Goal: Task Accomplishment & Management: Complete application form

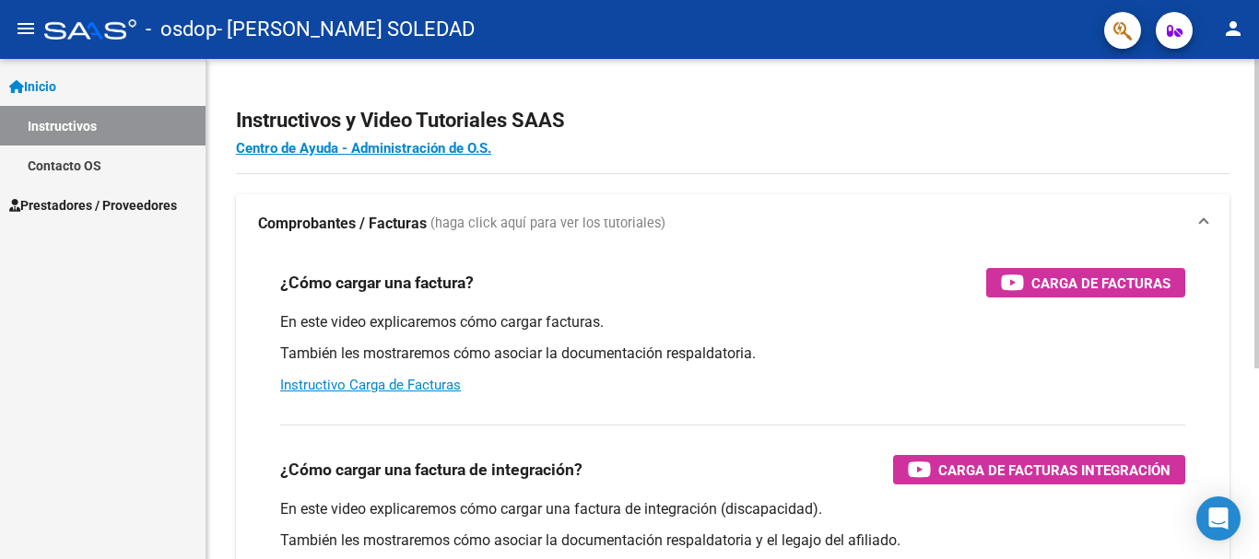
click at [1131, 287] on span "Carga de Facturas" at bounding box center [1100, 283] width 139 height 23
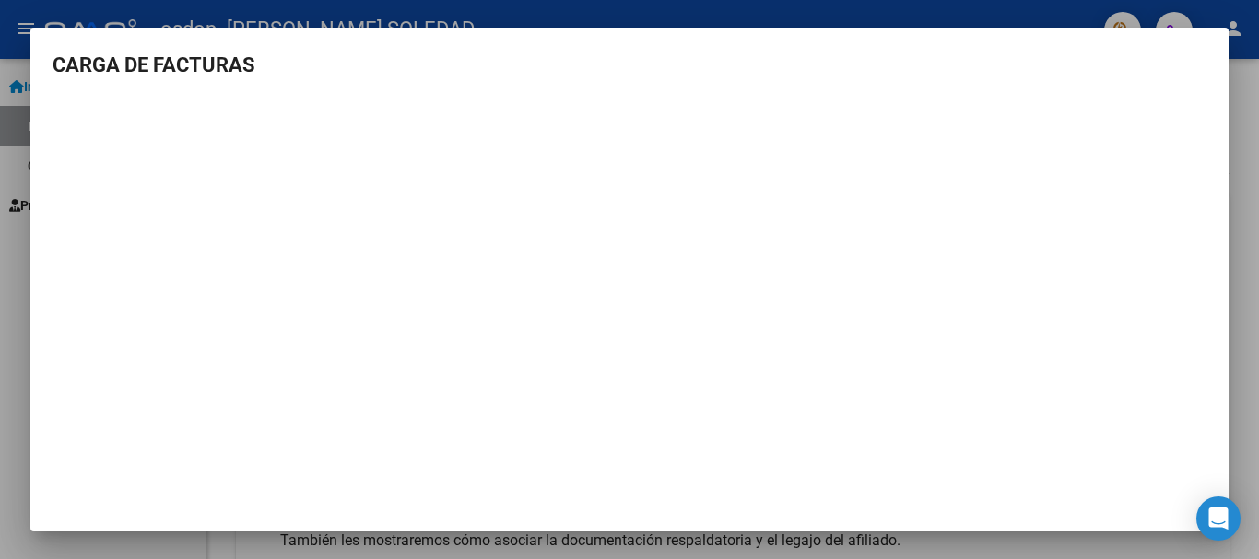
click at [1244, 333] on div at bounding box center [629, 279] width 1259 height 559
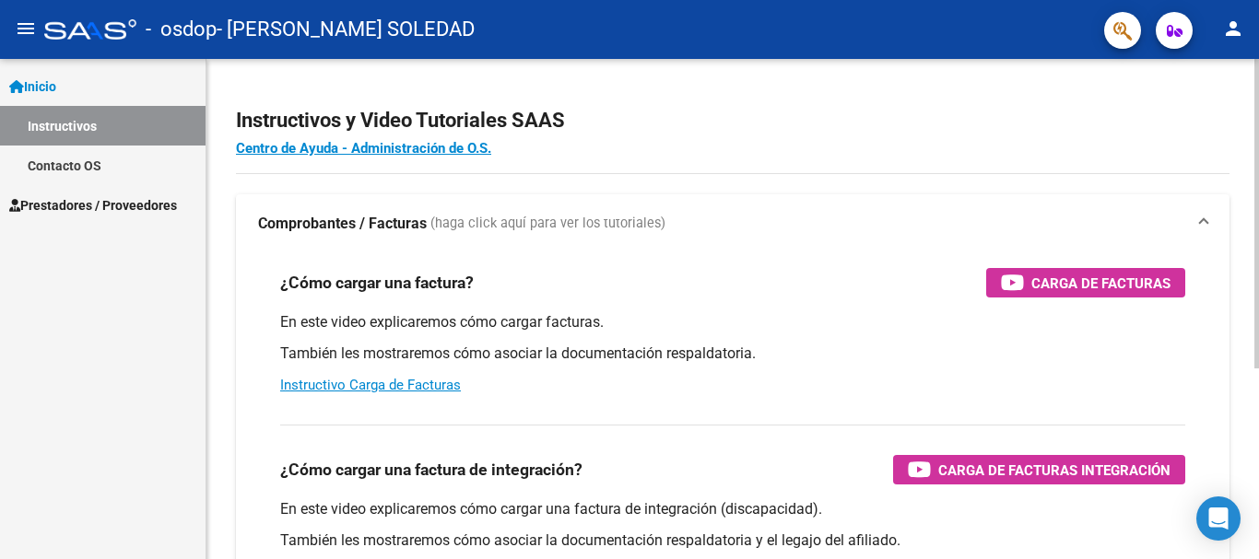
scroll to position [184, 0]
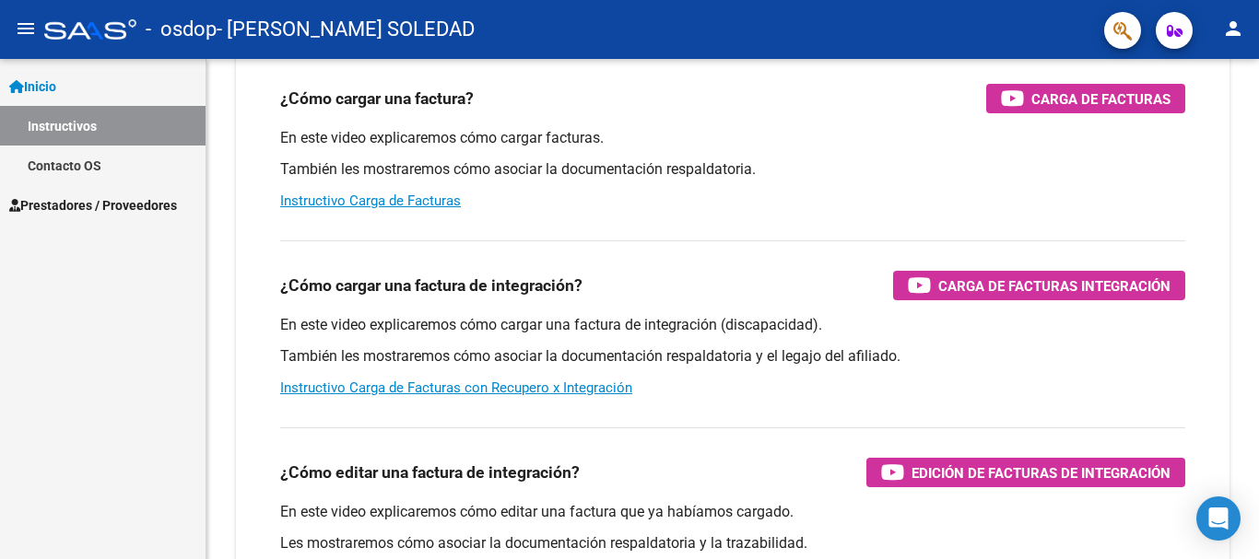
click at [82, 214] on span "Prestadores / Proveedores" at bounding box center [93, 205] width 168 height 20
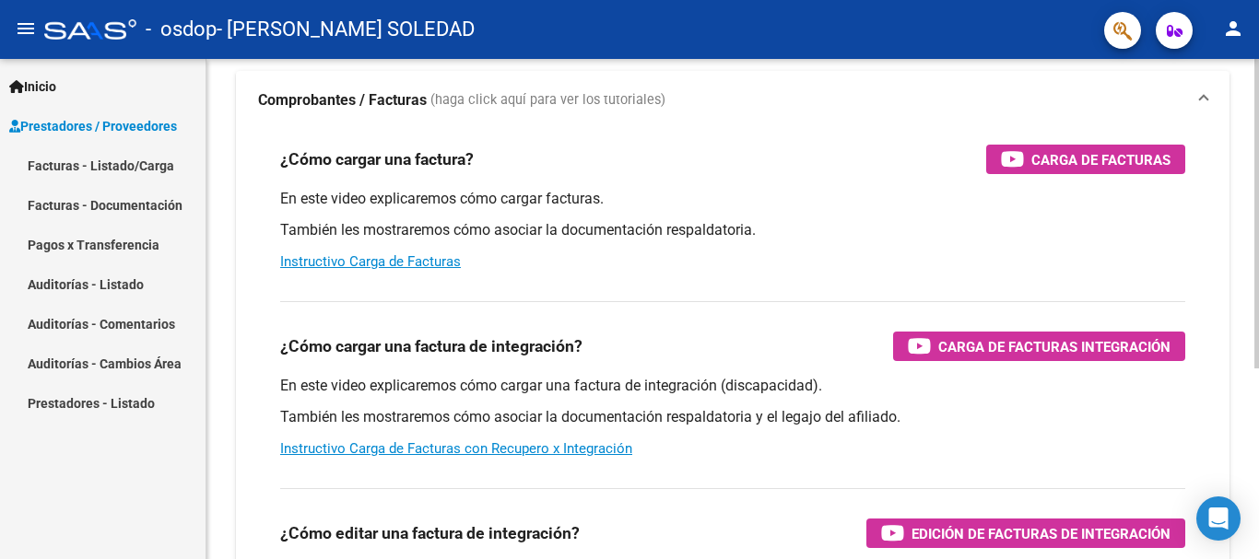
scroll to position [0, 0]
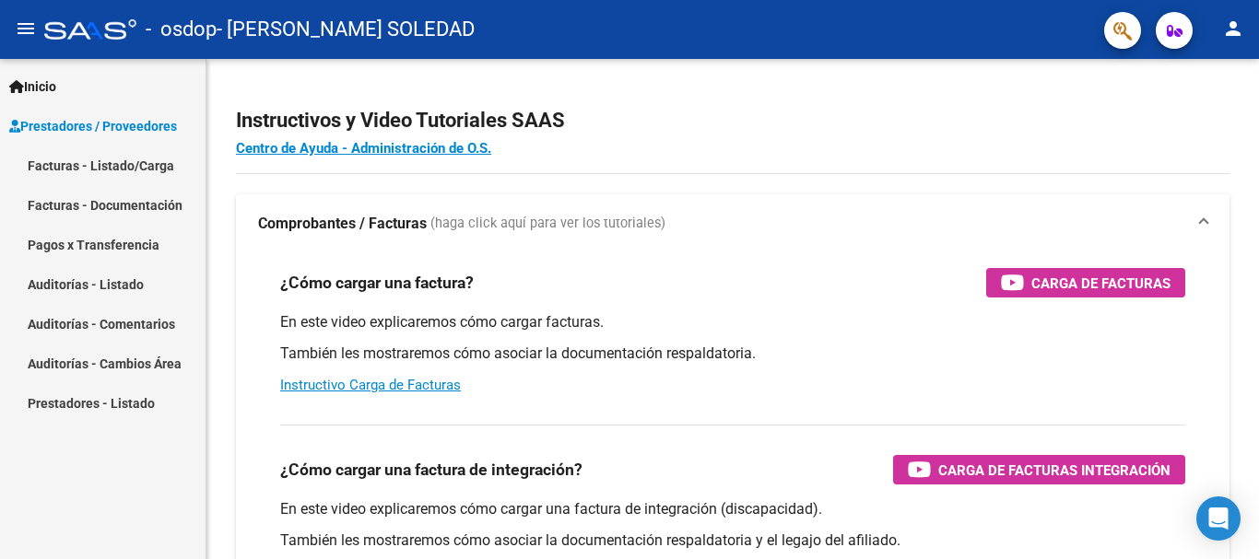
click at [47, 76] on span "Inicio" at bounding box center [32, 86] width 47 height 20
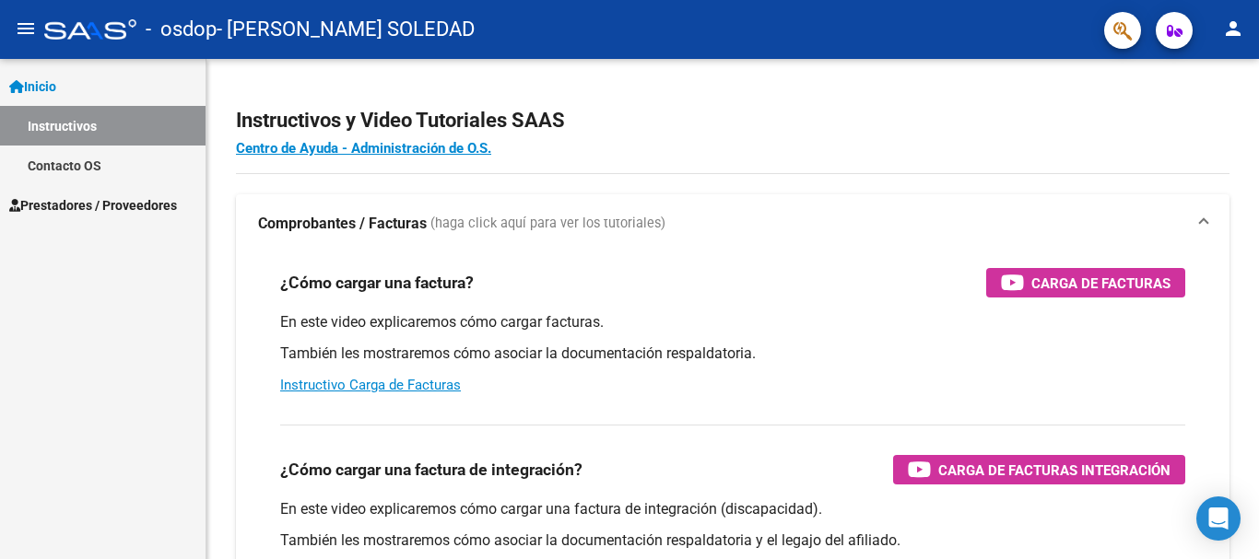
click at [103, 204] on span "Prestadores / Proveedores" at bounding box center [93, 205] width 168 height 20
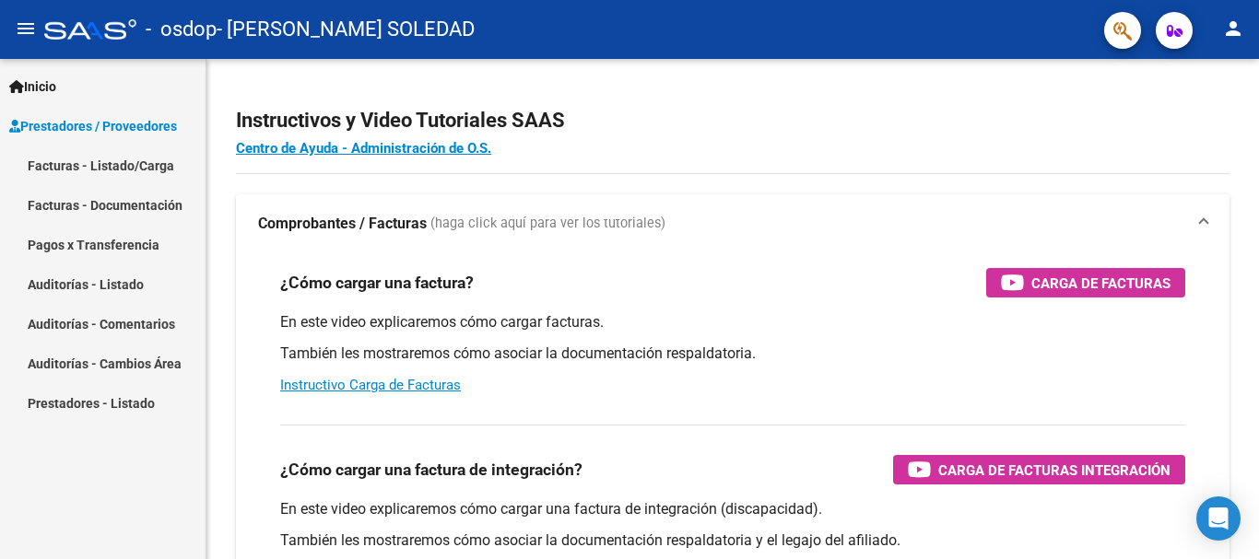
click at [109, 171] on link "Facturas - Listado/Carga" at bounding box center [103, 166] width 206 height 40
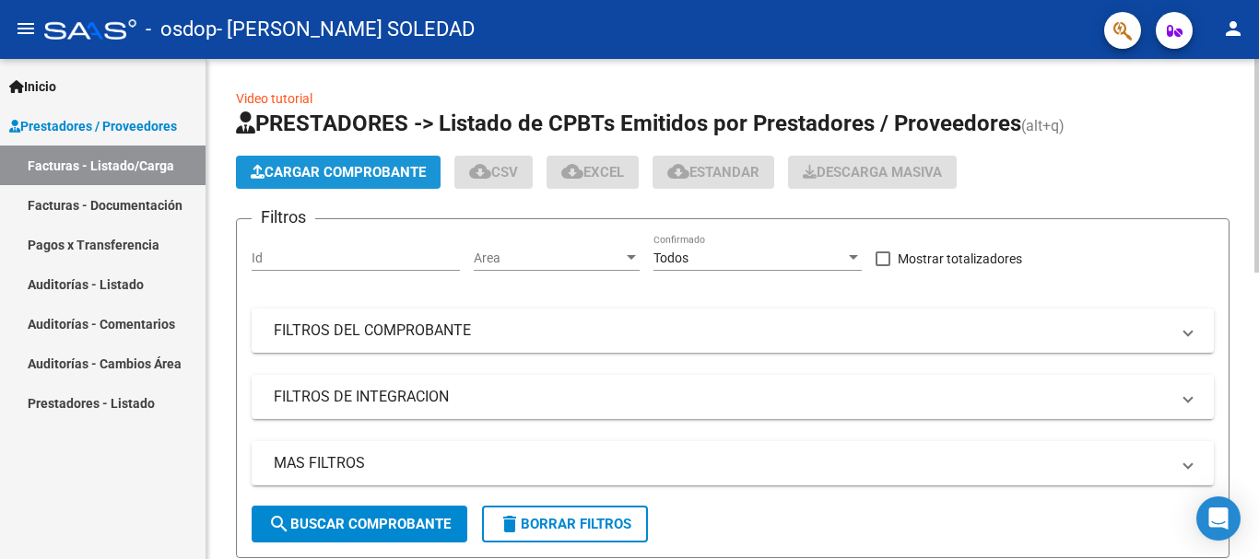
click at [352, 172] on span "Cargar Comprobante" at bounding box center [338, 172] width 175 height 17
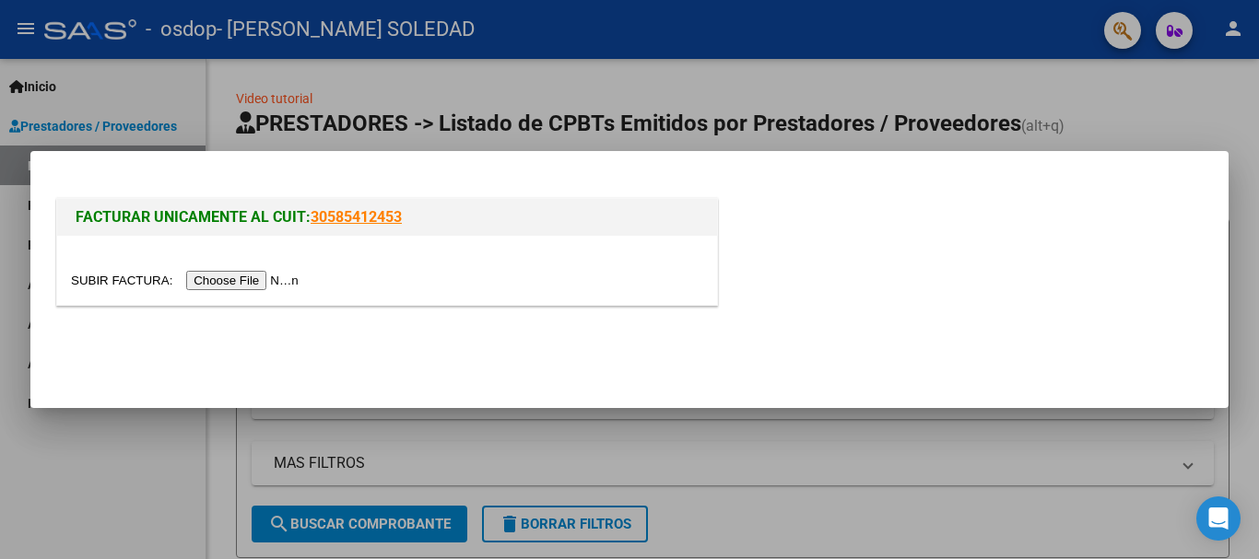
click at [1063, 89] on div at bounding box center [629, 279] width 1259 height 559
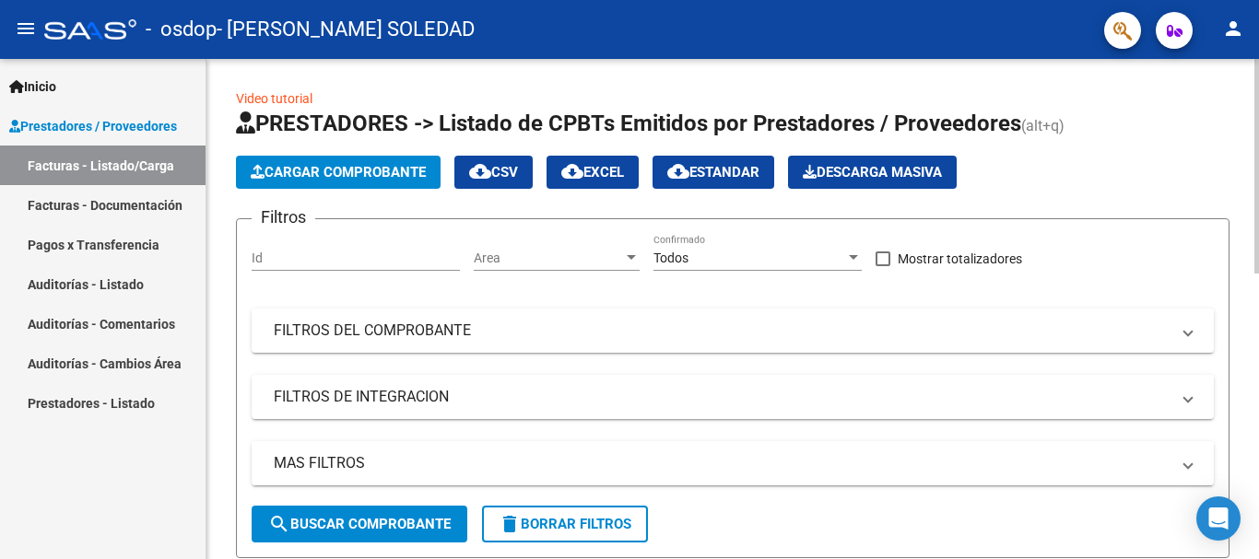
scroll to position [369, 0]
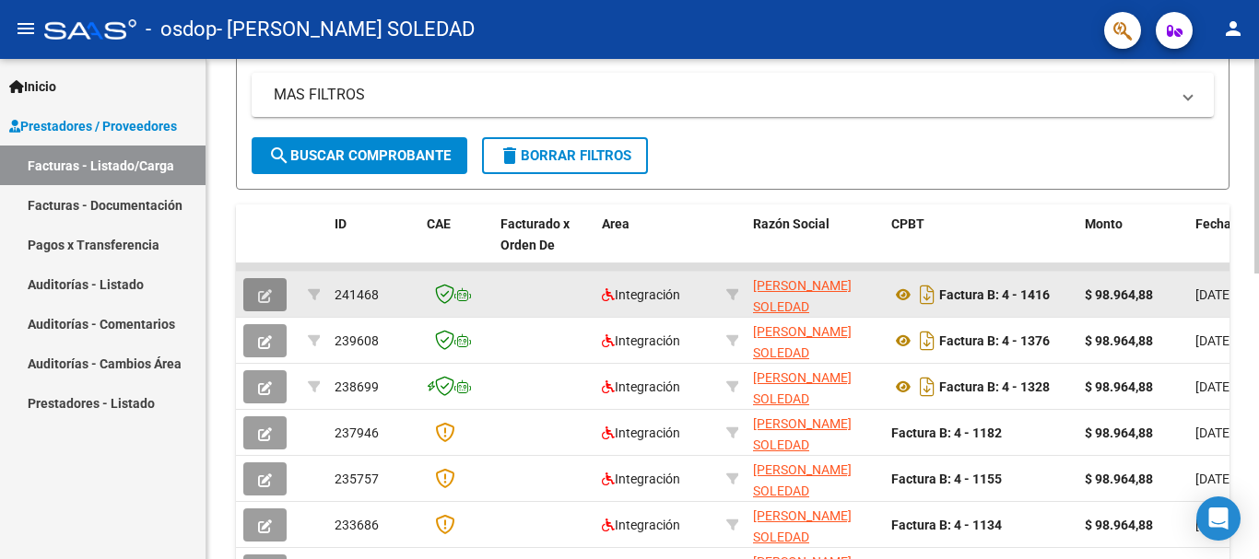
click at [254, 297] on button "button" at bounding box center [264, 294] width 43 height 33
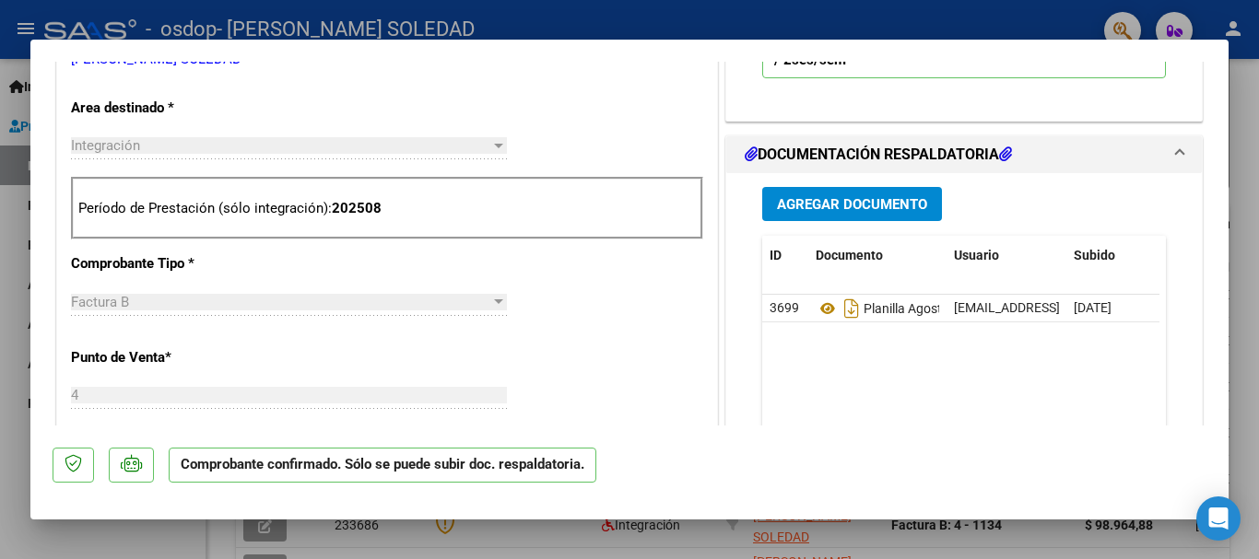
scroll to position [0, 0]
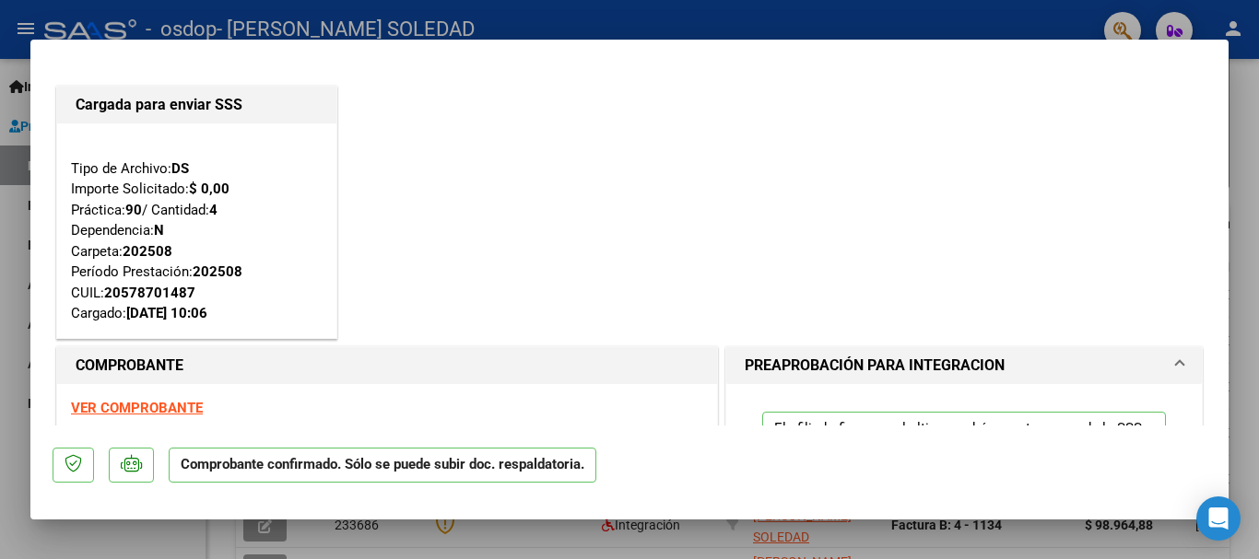
click at [1013, 7] on div at bounding box center [629, 279] width 1259 height 559
type input "$ 0,00"
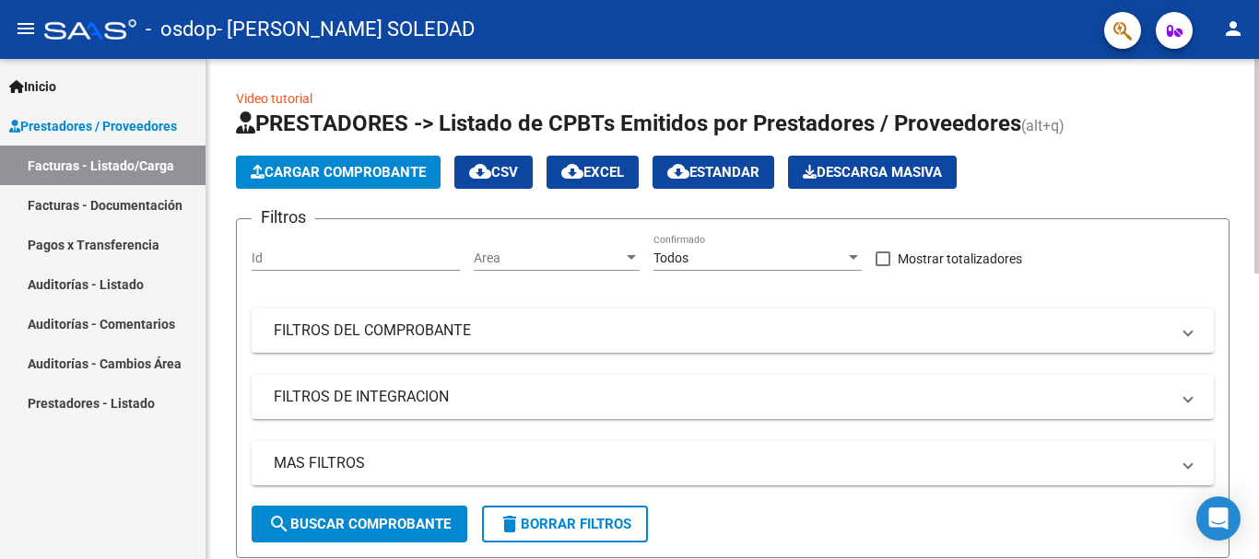
click at [370, 255] on input "Id" at bounding box center [356, 259] width 208 height 16
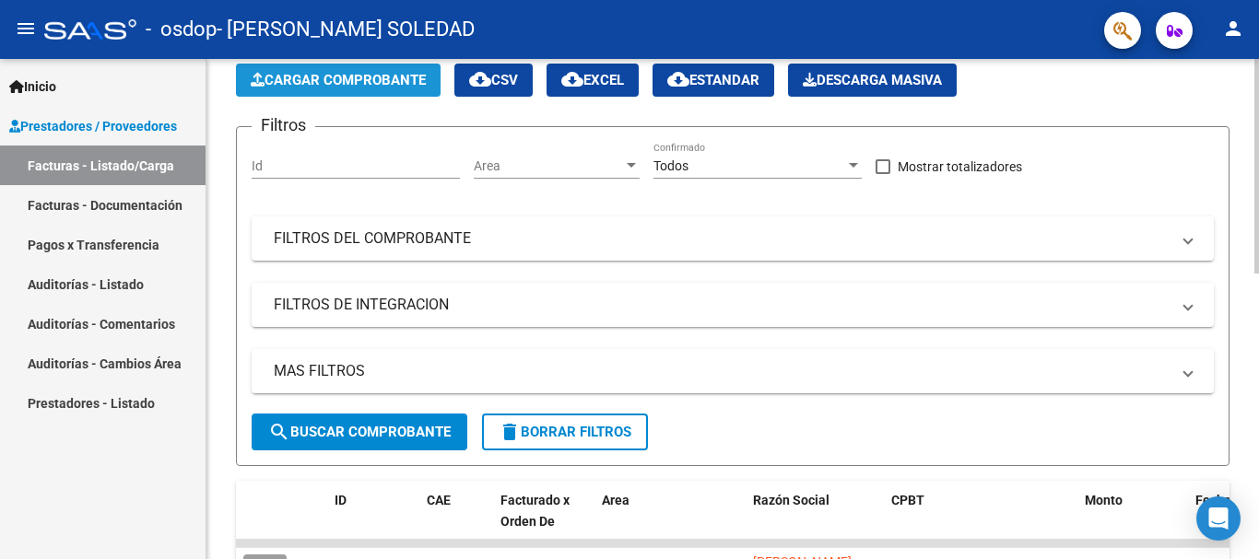
click at [360, 87] on span "Cargar Comprobante" at bounding box center [338, 80] width 175 height 17
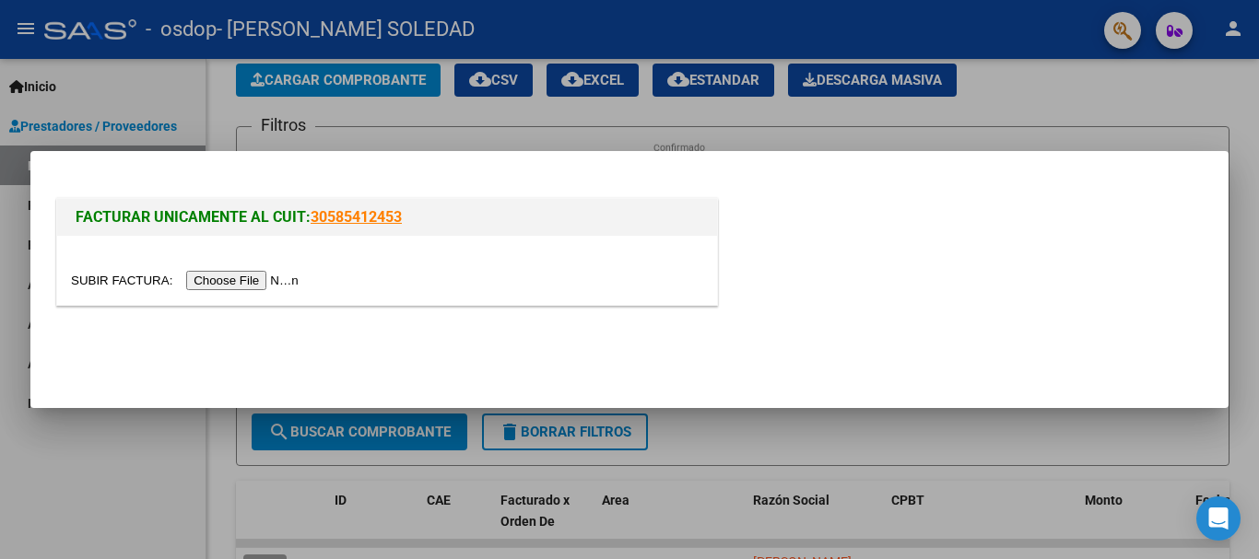
click at [243, 279] on input "file" at bounding box center [187, 280] width 233 height 19
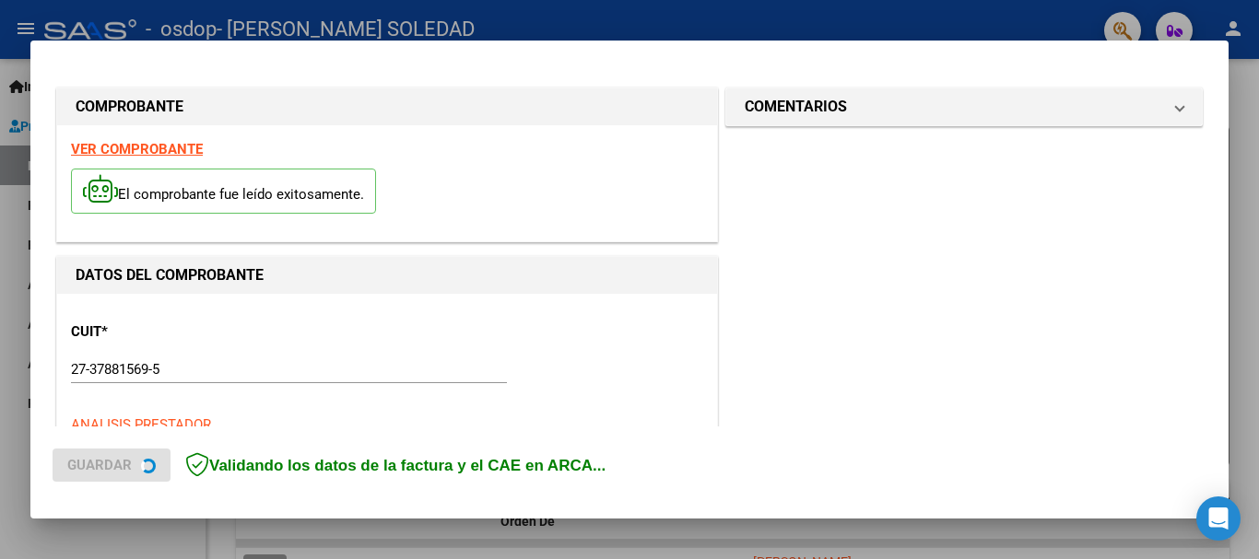
scroll to position [460, 0]
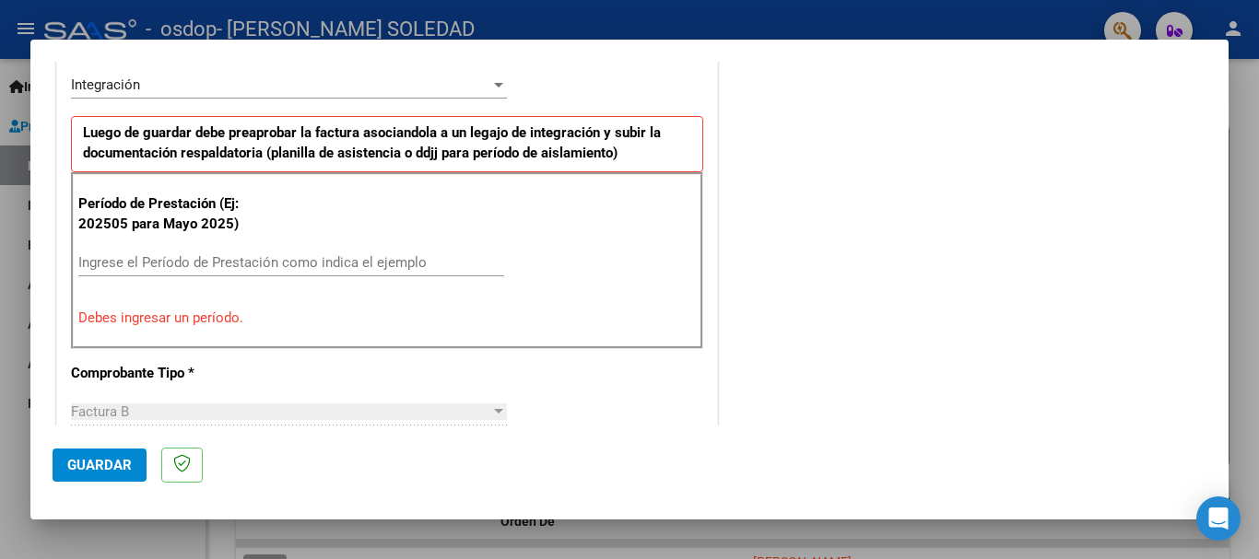
click at [468, 266] on input "Ingrese el Período de Prestación como indica el ejemplo" at bounding box center [291, 262] width 426 height 17
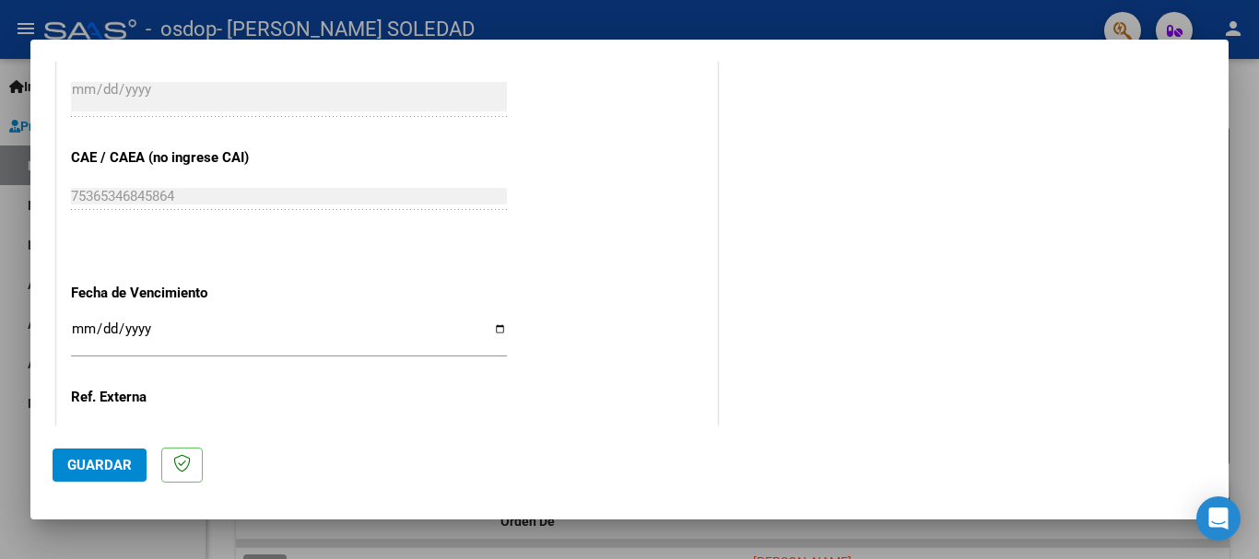
scroll to position [1258, 0]
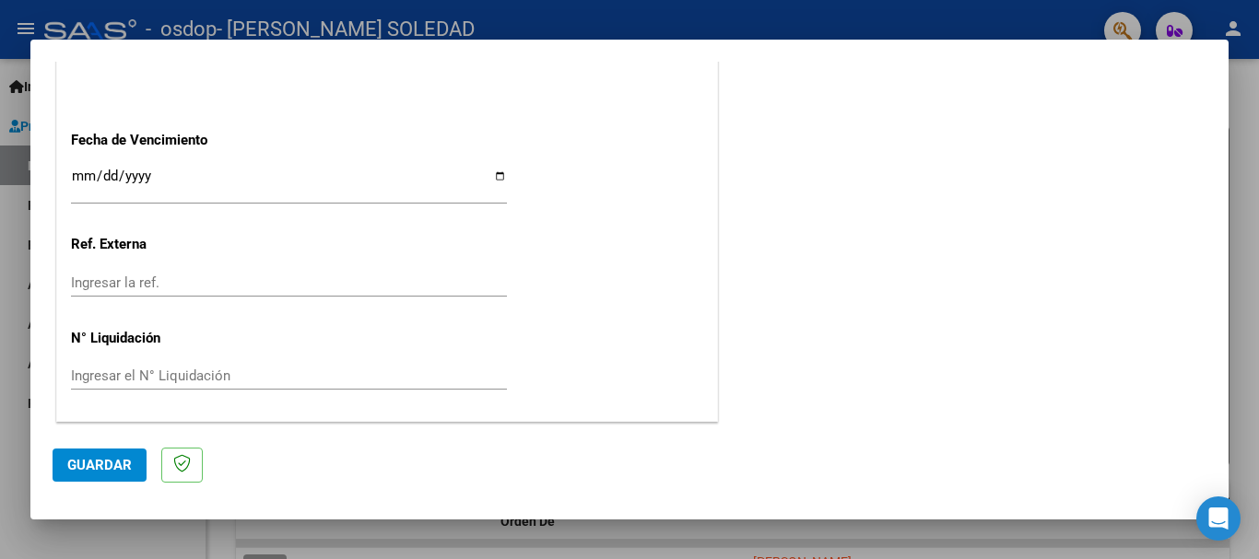
type input "202508"
click at [122, 475] on button "Guardar" at bounding box center [100, 465] width 94 height 33
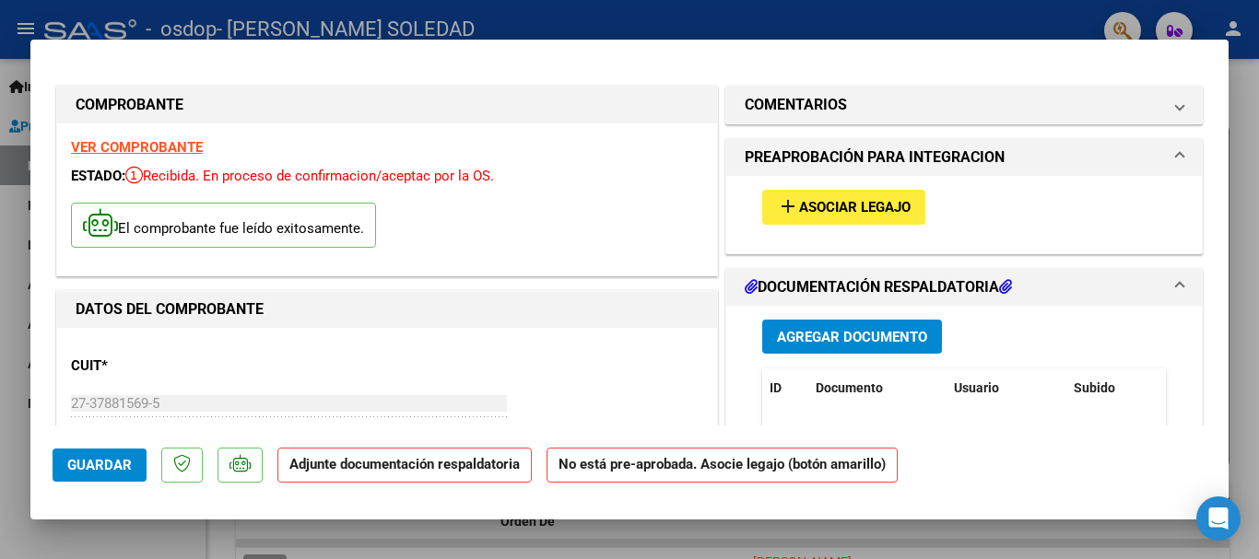
click at [848, 217] on button "add Asociar Legajo" at bounding box center [843, 207] width 163 height 34
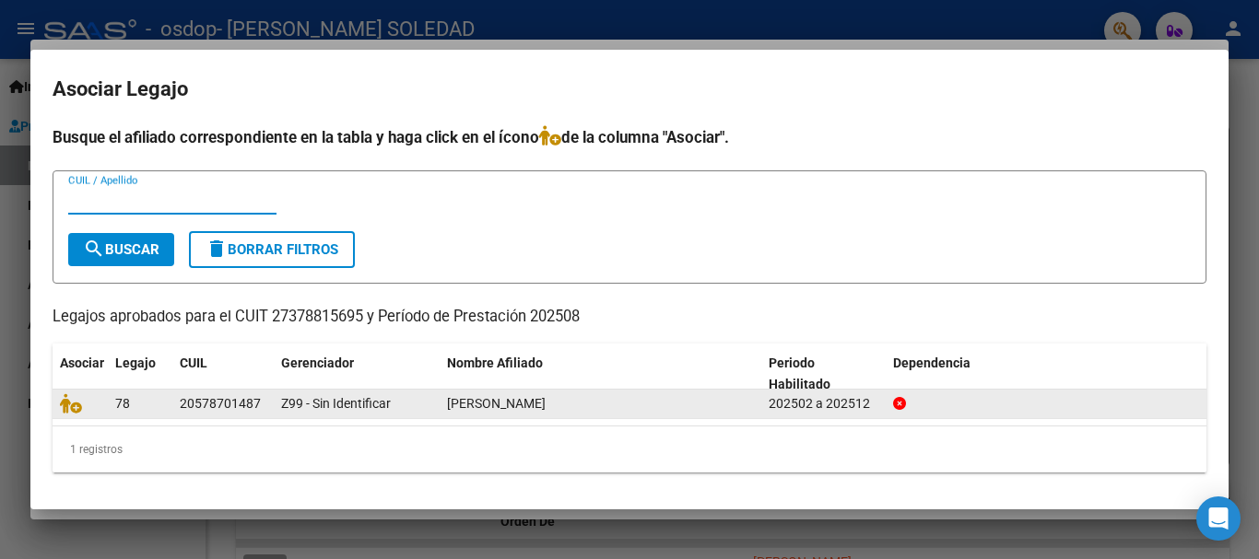
click at [480, 414] on div "[PERSON_NAME]" at bounding box center [600, 404] width 307 height 21
click at [495, 400] on span "[PERSON_NAME]" at bounding box center [496, 403] width 99 height 15
click at [108, 400] on datatable-body-cell "78" at bounding box center [140, 404] width 65 height 29
click at [906, 398] on div at bounding box center [1046, 404] width 307 height 21
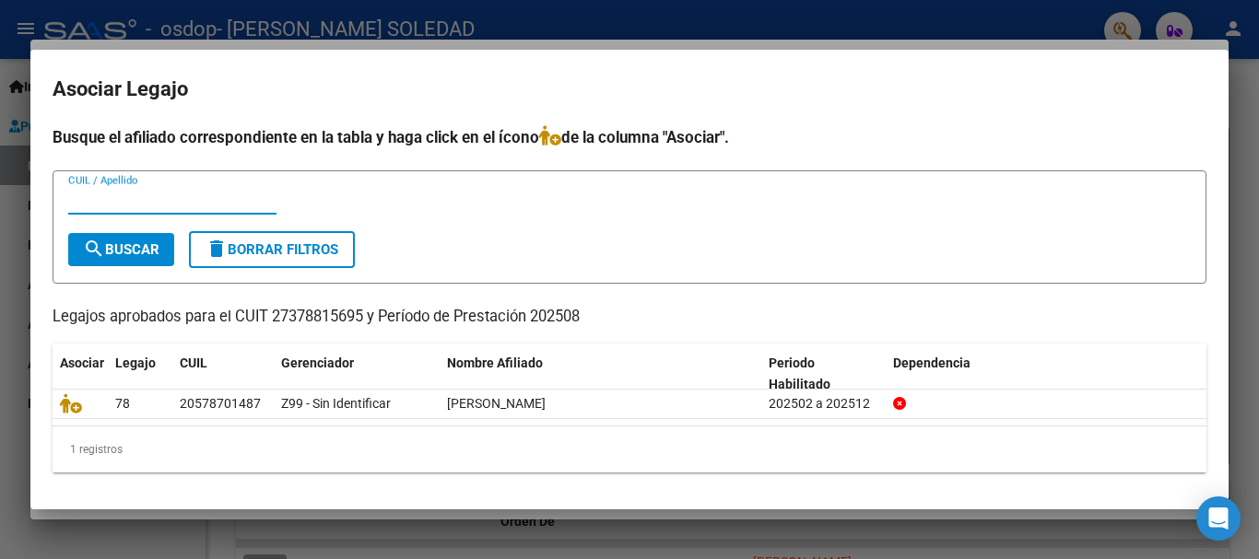
click at [165, 208] on input "CUIL / Apellido" at bounding box center [172, 200] width 208 height 17
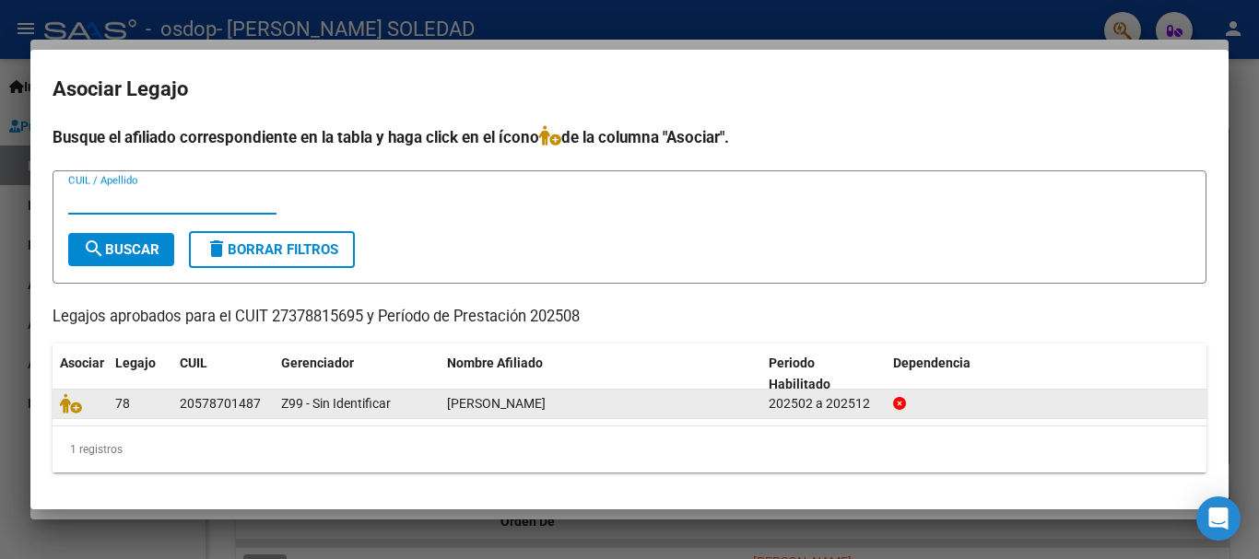
click at [118, 405] on span "78" at bounding box center [122, 403] width 15 height 15
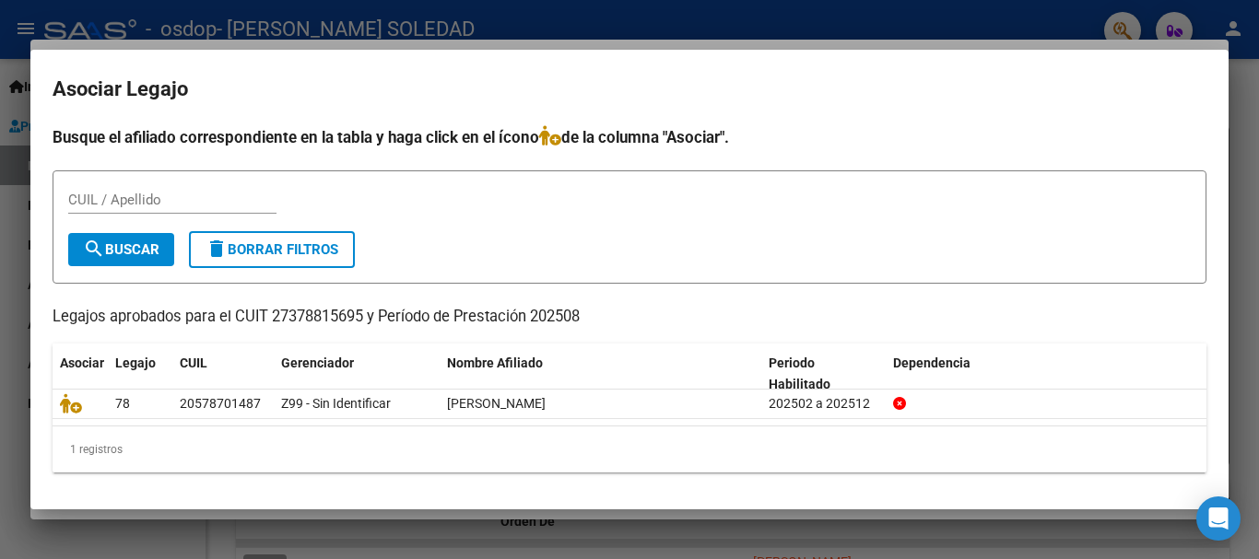
click at [558, 238] on form "CUIL / Apellido search Buscar delete Borrar Filtros" at bounding box center [630, 226] width 1154 height 113
click at [125, 441] on div "1 registros" at bounding box center [630, 450] width 1154 height 46
click at [835, 265] on form "CUIL / Apellido search Buscar delete Borrar Filtros" at bounding box center [630, 226] width 1154 height 113
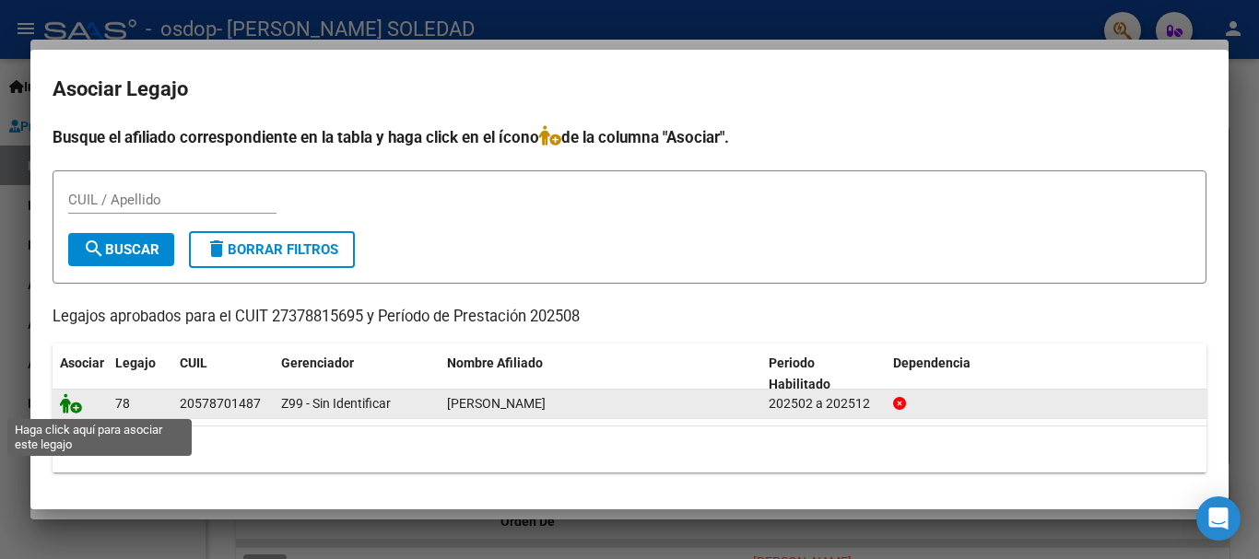
click at [76, 405] on icon at bounding box center [71, 404] width 22 height 20
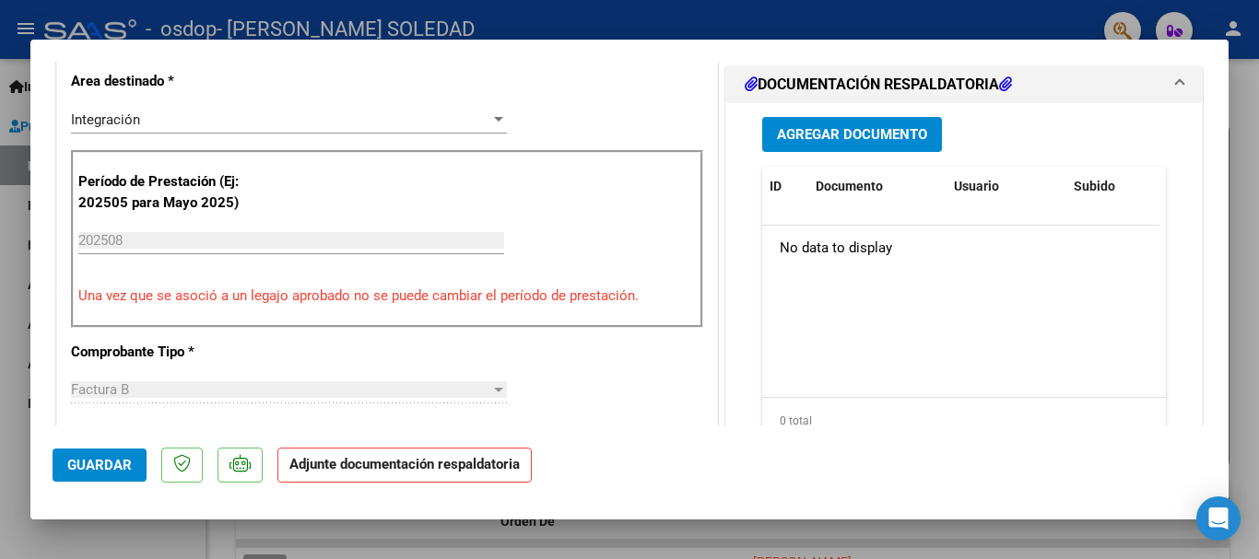
scroll to position [645, 0]
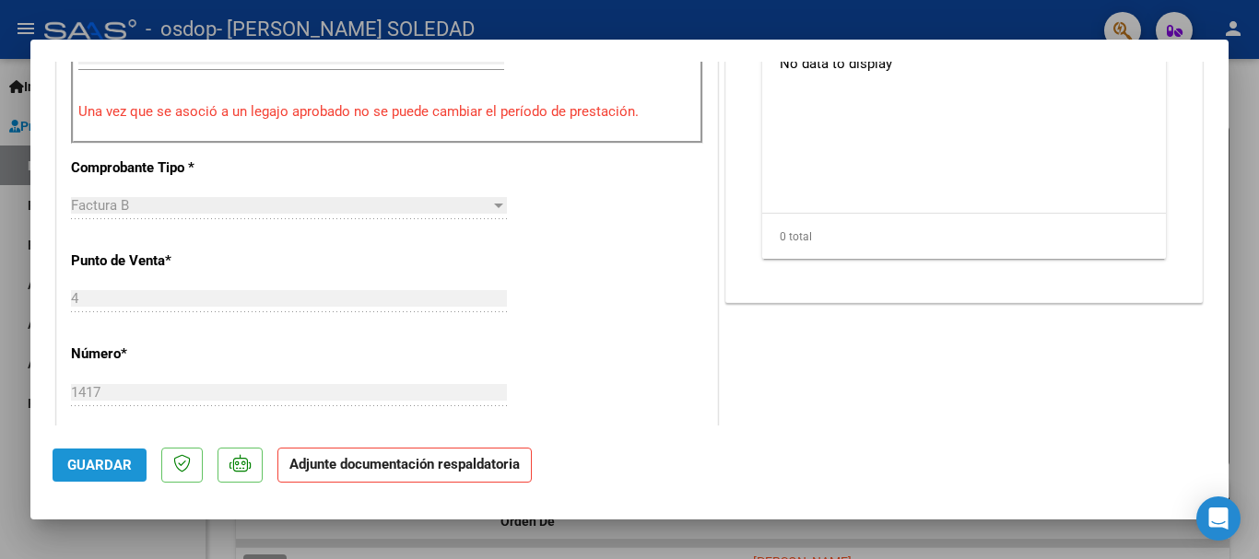
click at [96, 474] on button "Guardar" at bounding box center [100, 465] width 94 height 33
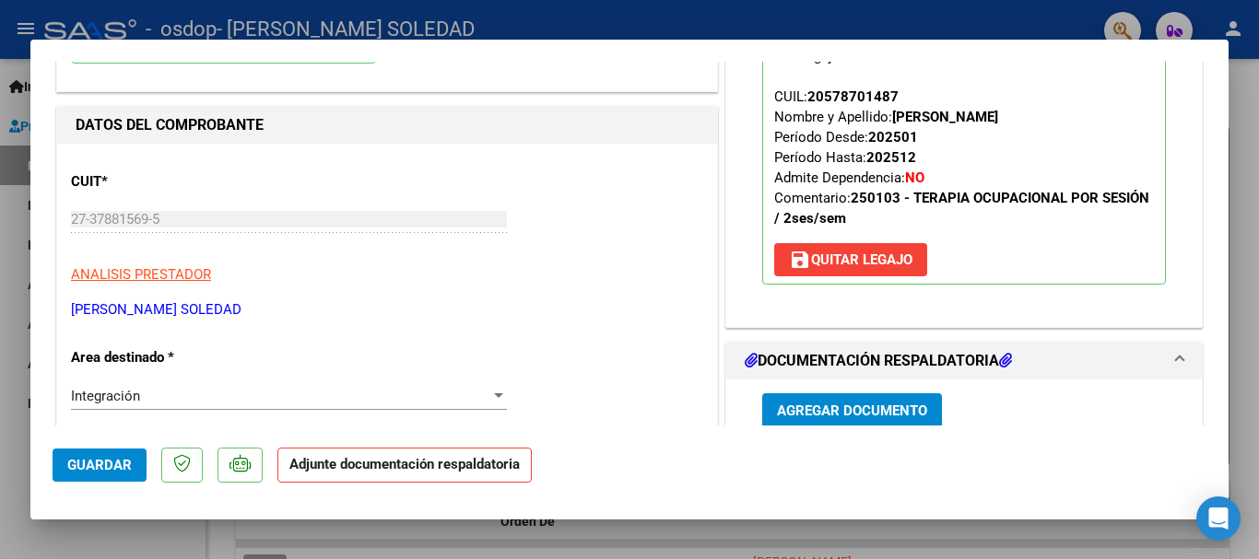
scroll to position [0, 0]
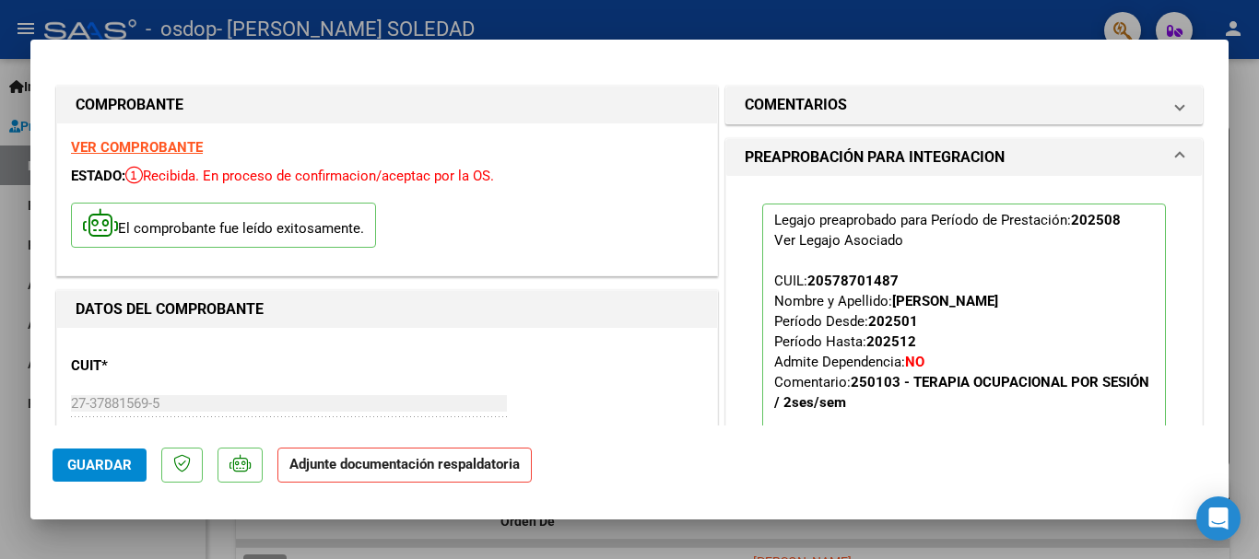
click at [131, 473] on span "Guardar" at bounding box center [99, 465] width 65 height 17
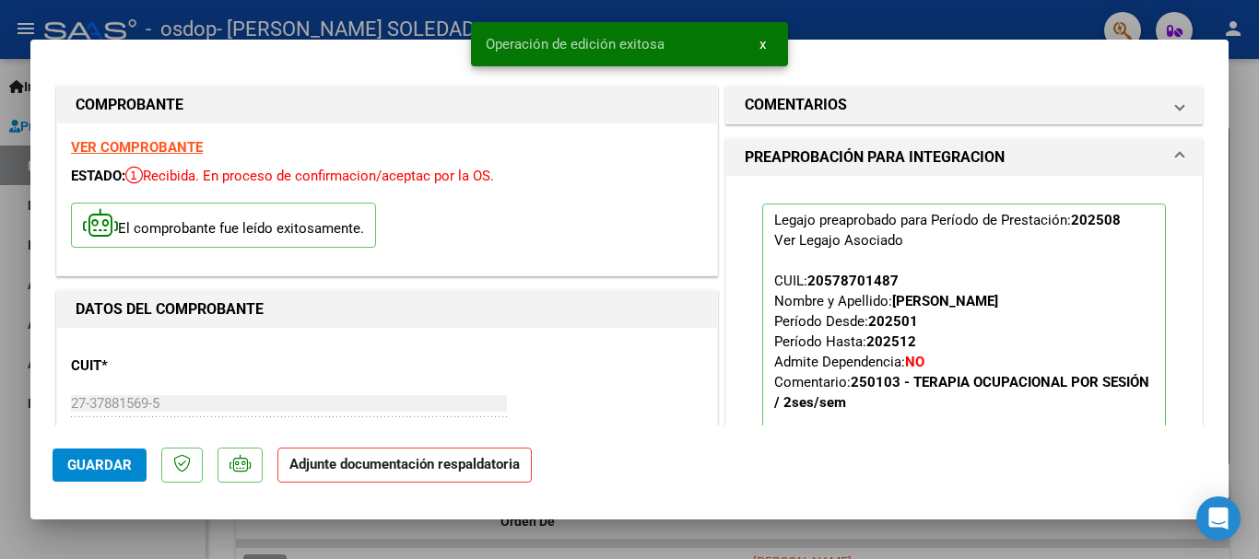
click at [766, 51] on button "x" at bounding box center [763, 44] width 36 height 33
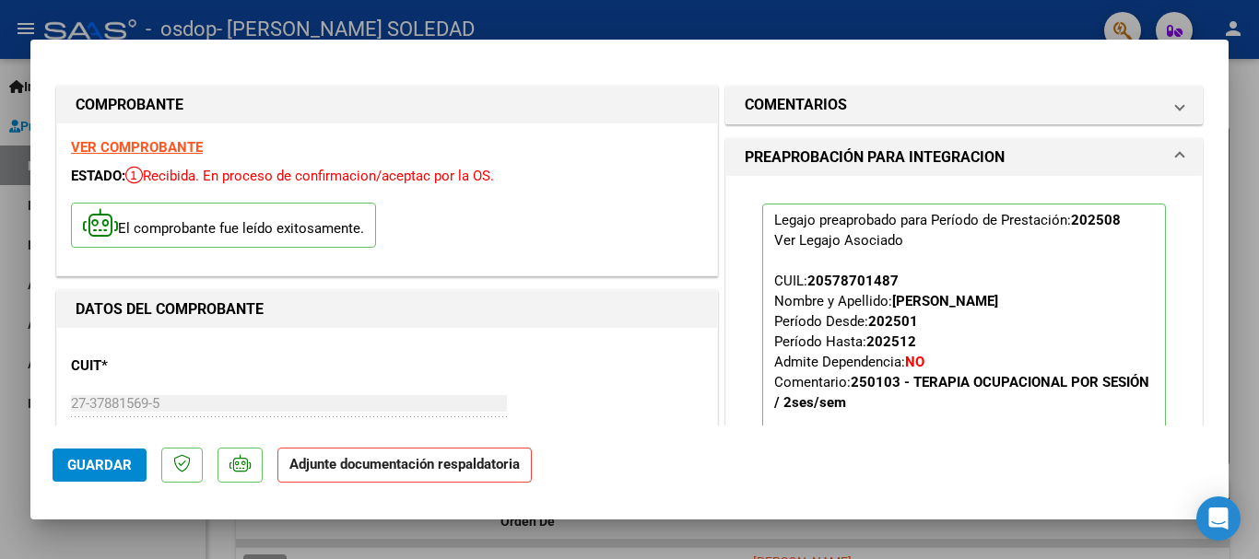
click at [1244, 100] on div at bounding box center [629, 279] width 1259 height 559
type input "$ 0,00"
